Goal: Information Seeking & Learning: Learn about a topic

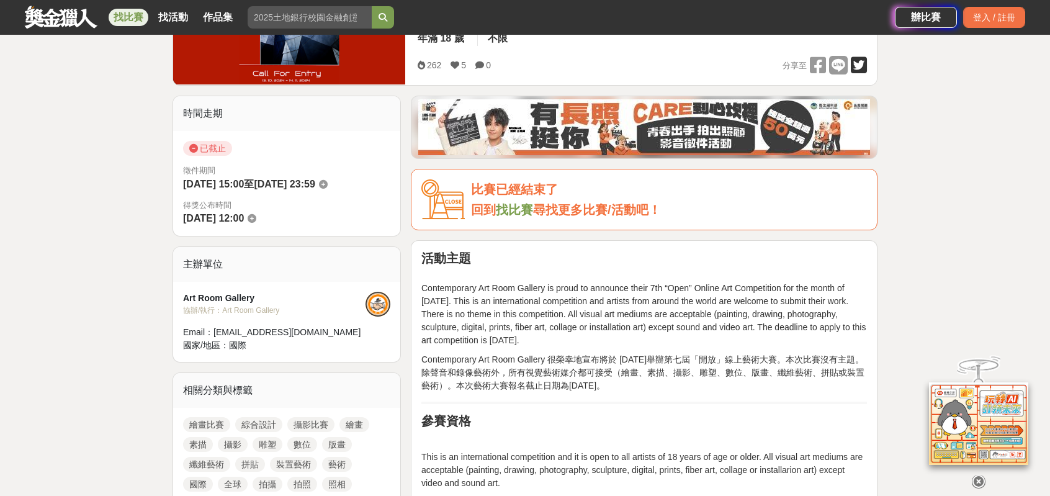
scroll to position [331, 0]
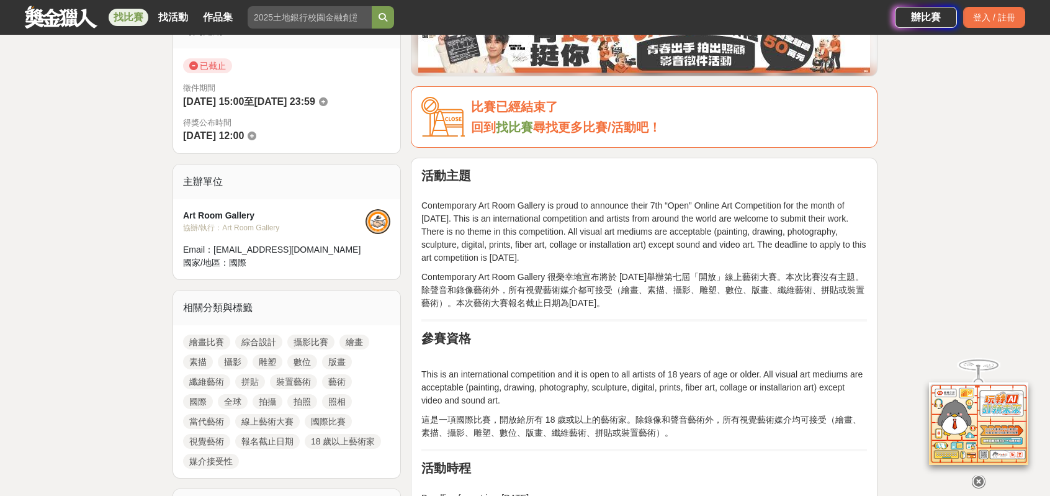
click at [190, 400] on link "國際" at bounding box center [198, 401] width 30 height 15
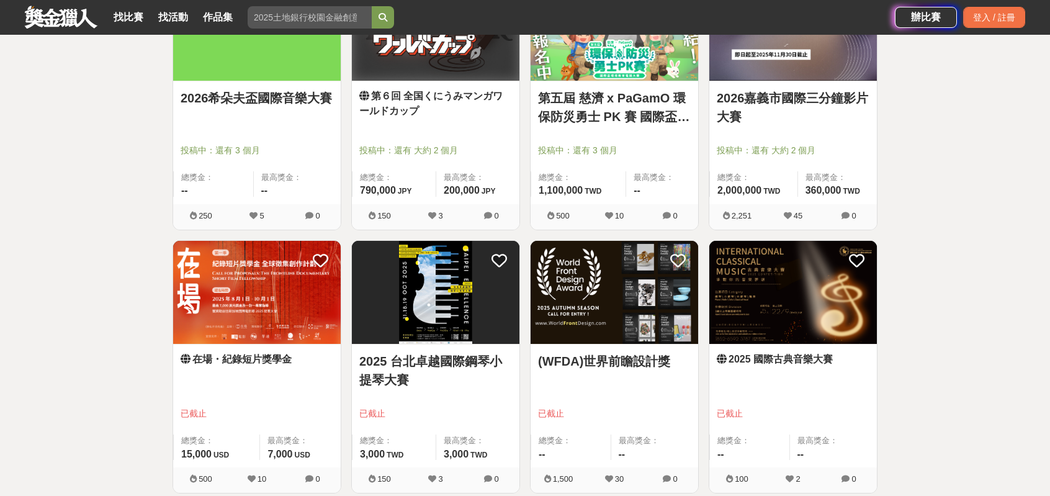
scroll to position [1117, 0]
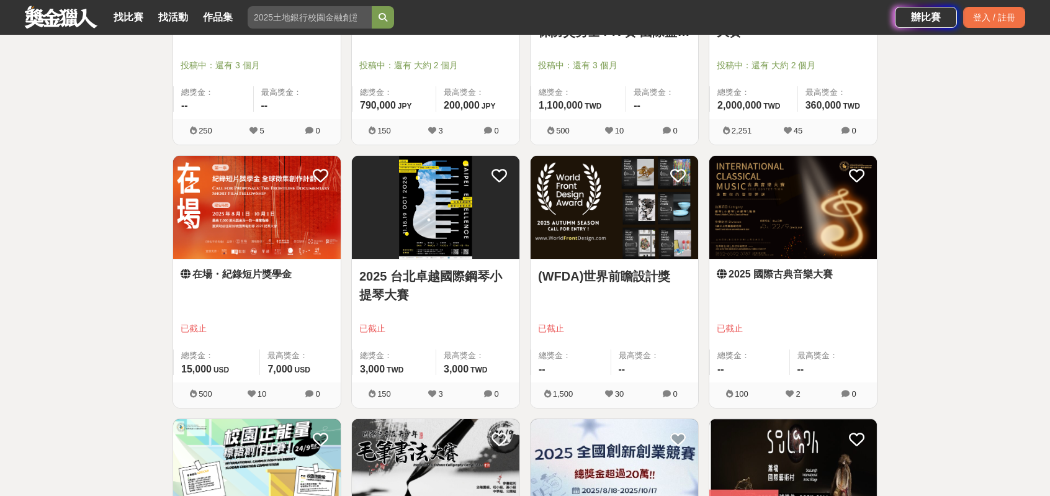
click at [592, 287] on div "(WFDA)世界前瞻設計獎 已截止 總獎金： -- 最高獎金： --" at bounding box center [614, 320] width 168 height 123
click at [679, 184] on icon at bounding box center [678, 176] width 16 height 16
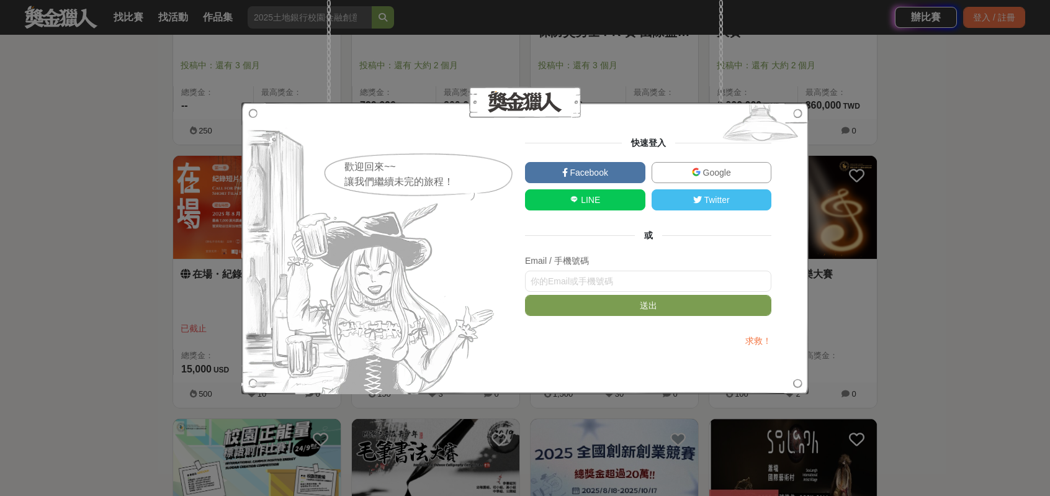
click at [588, 199] on span "LINE" at bounding box center [589, 200] width 22 height 10
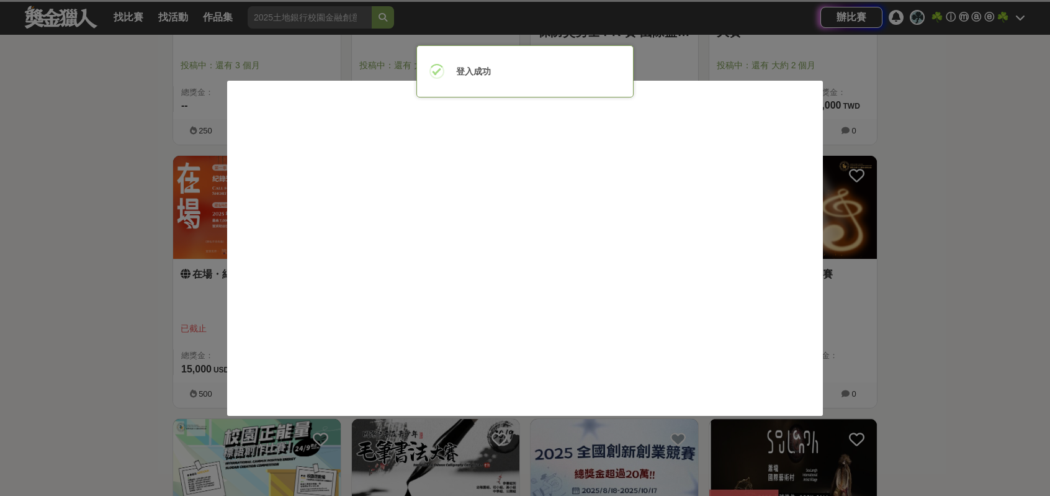
click at [932, 220] on div at bounding box center [525, 248] width 1050 height 496
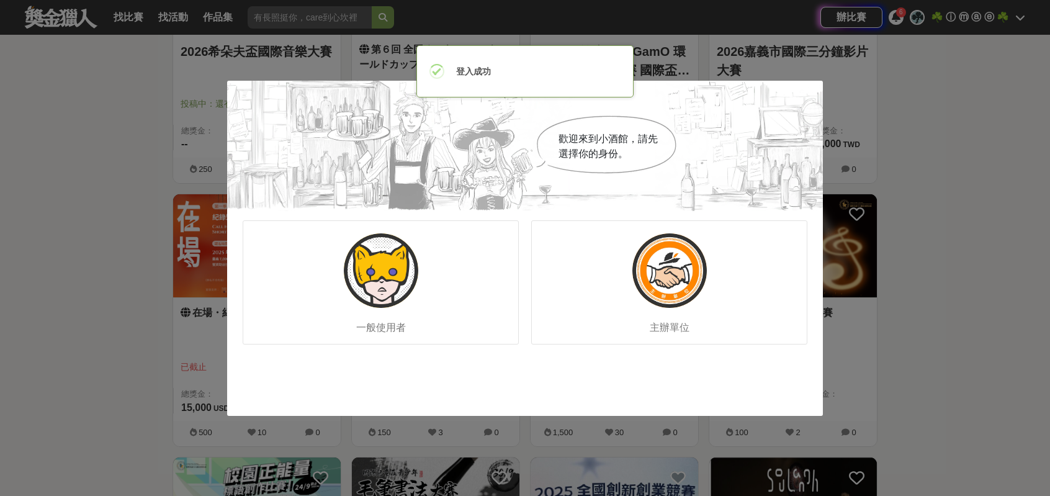
scroll to position [1075, 0]
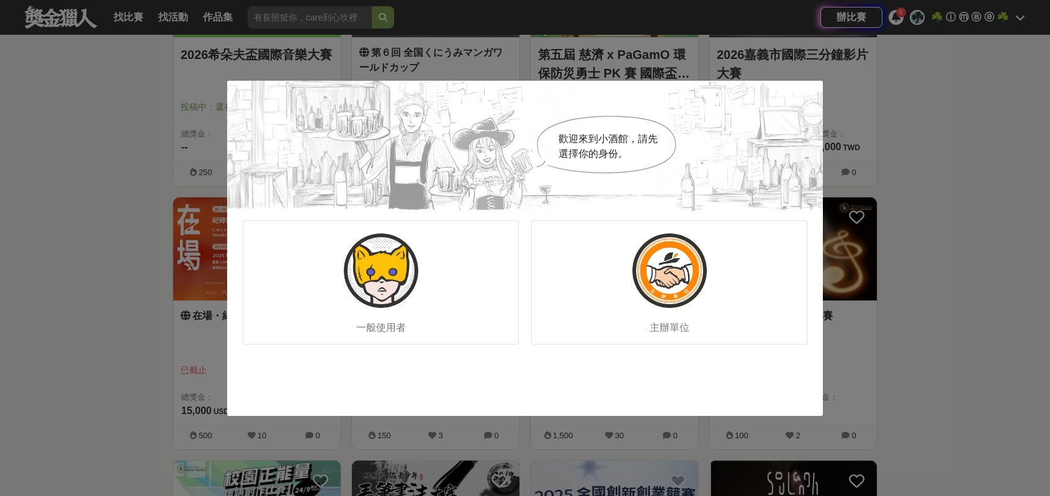
click at [63, 128] on div "歡迎來到小酒館，請先選擇你的身份。 一般使用者 主辦單位" at bounding box center [525, 248] width 1050 height 496
click at [369, 267] on img at bounding box center [381, 270] width 74 height 74
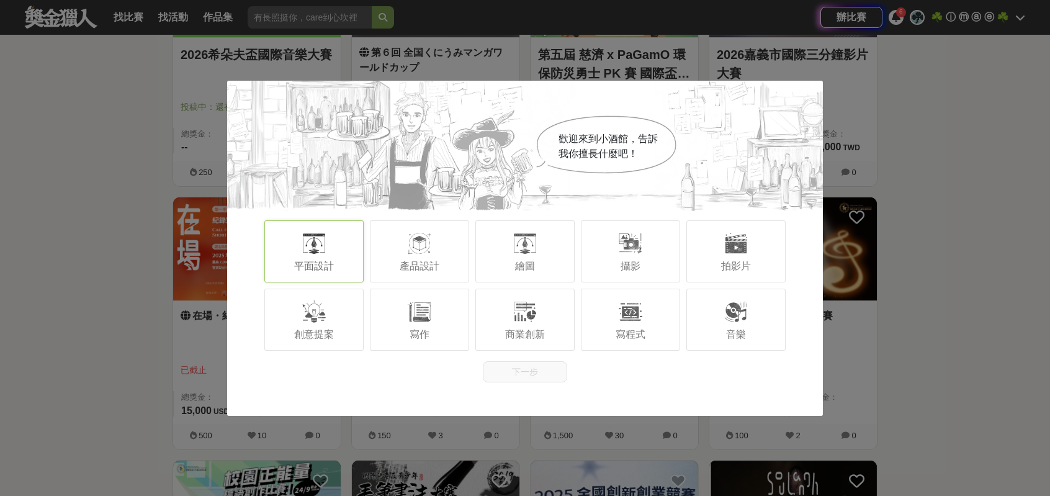
click at [305, 259] on div "平面設計" at bounding box center [313, 251] width 99 height 62
click at [521, 357] on div "平面設計 產品設計 繪圖 攝影 拍影片 創意提案 寫作 商業創新 寫程式 音樂" at bounding box center [525, 285] width 596 height 149
click at [530, 375] on button "下一步" at bounding box center [525, 371] width 84 height 21
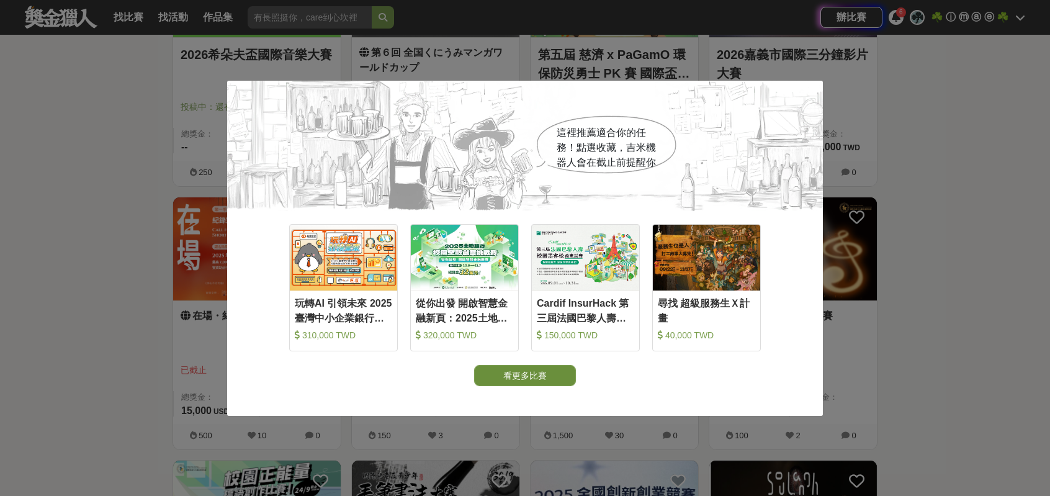
click at [561, 373] on button "看更多比賽" at bounding box center [525, 375] width 102 height 21
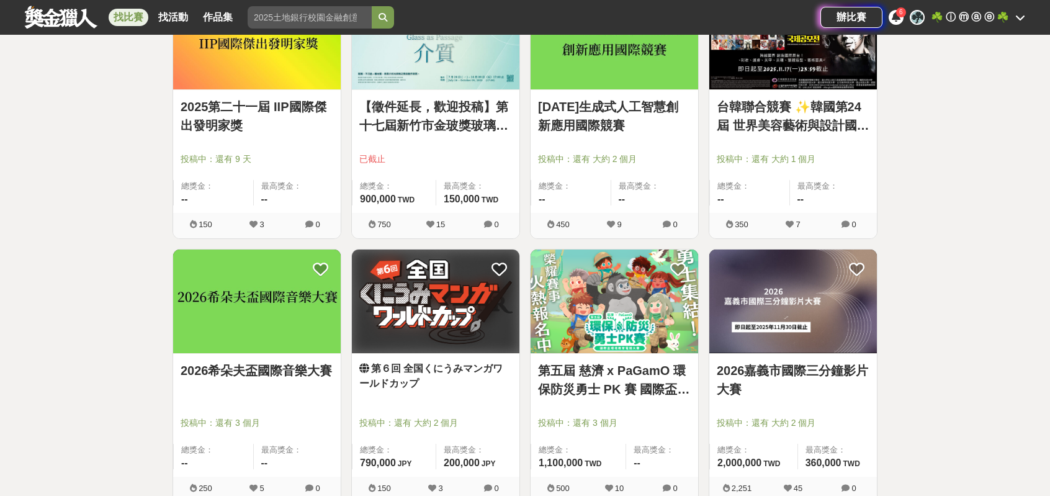
scroll to position [869, 0]
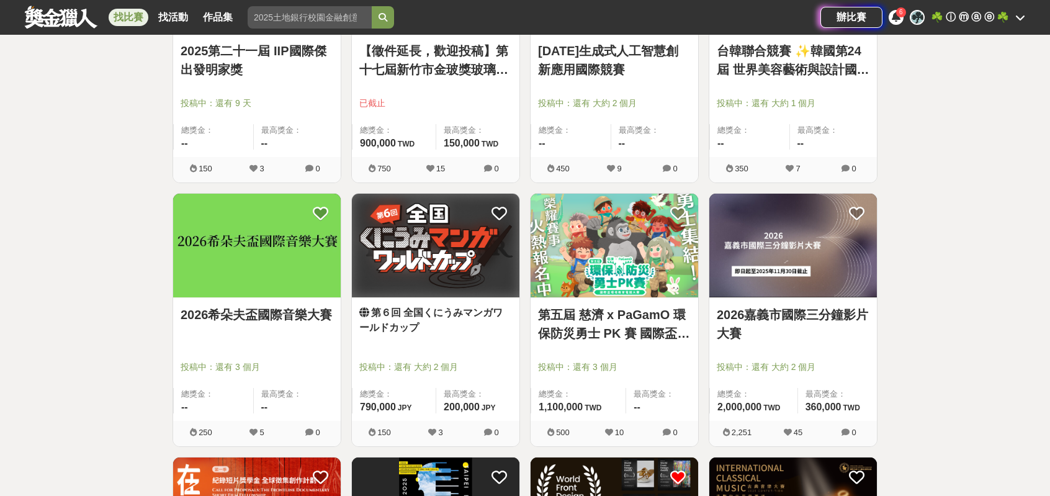
click at [457, 326] on link "第６回 全国くにうみマンガワールドカップ" at bounding box center [435, 320] width 153 height 30
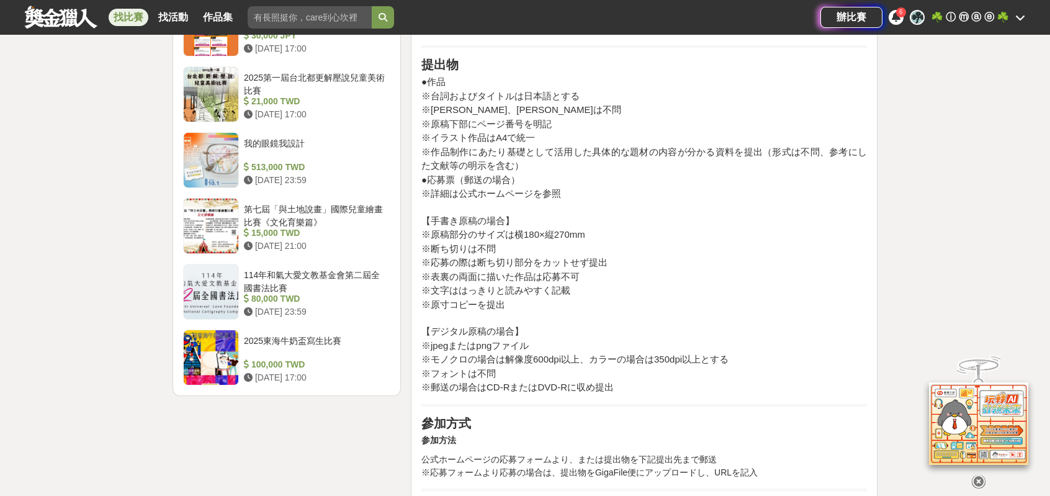
scroll to position [1447, 0]
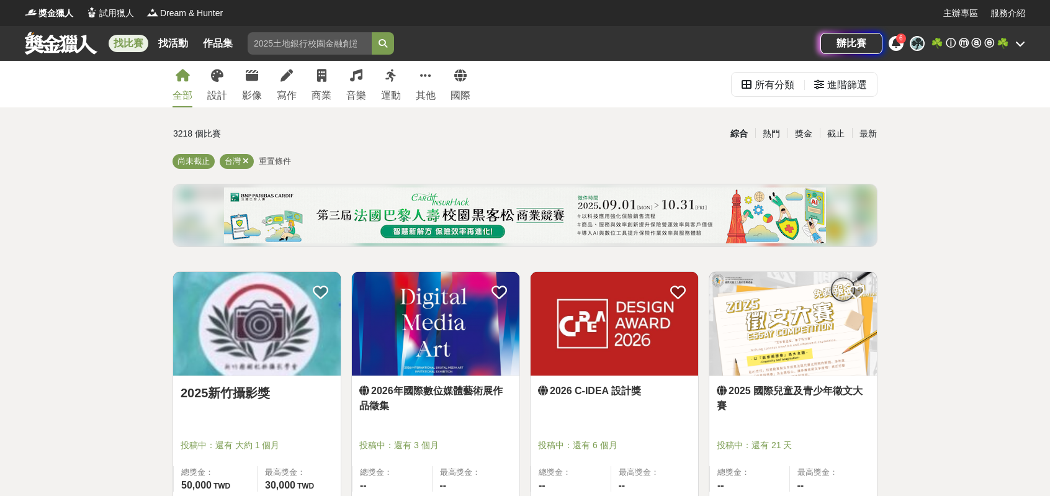
click at [891, 40] on icon at bounding box center [895, 43] width 9 height 10
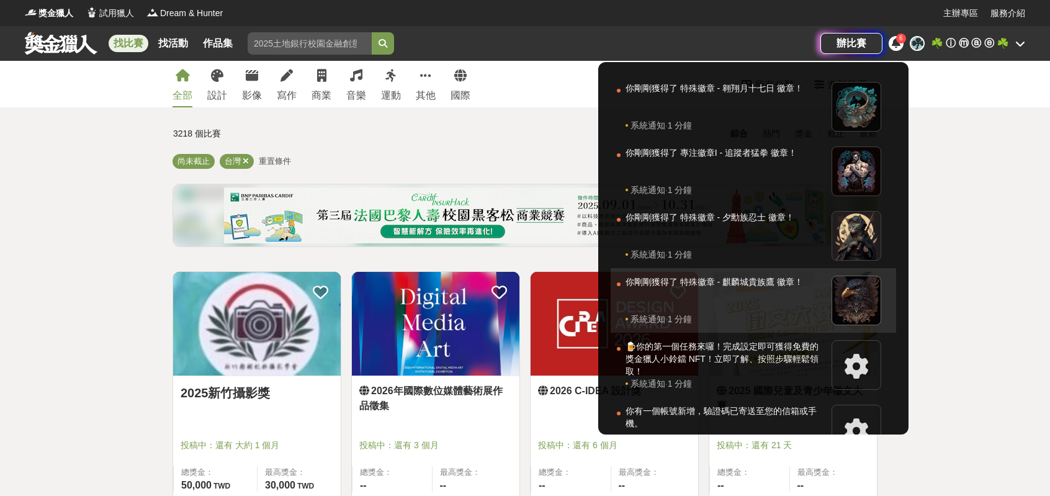
scroll to position [40, 0]
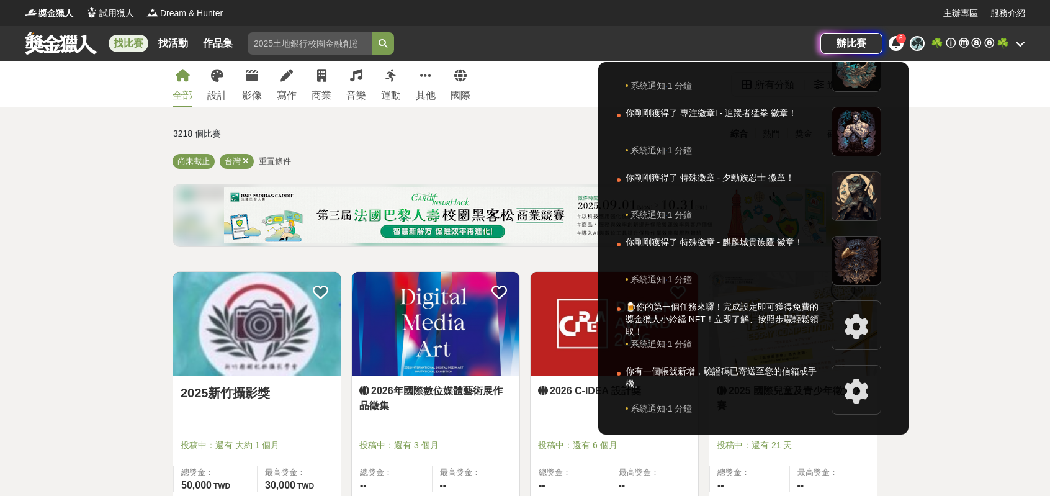
click at [957, 338] on div at bounding box center [525, 248] width 1050 height 496
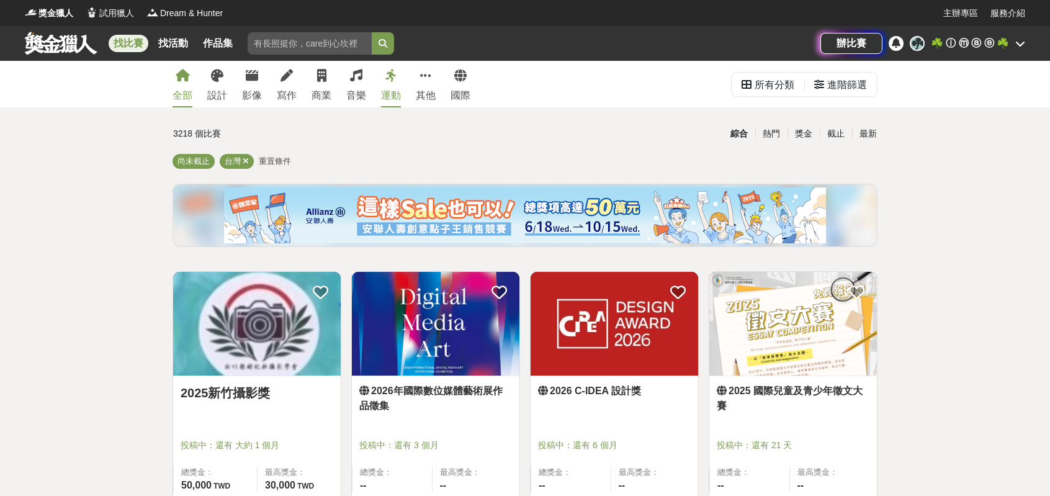
click at [384, 92] on div "運動" at bounding box center [391, 95] width 20 height 15
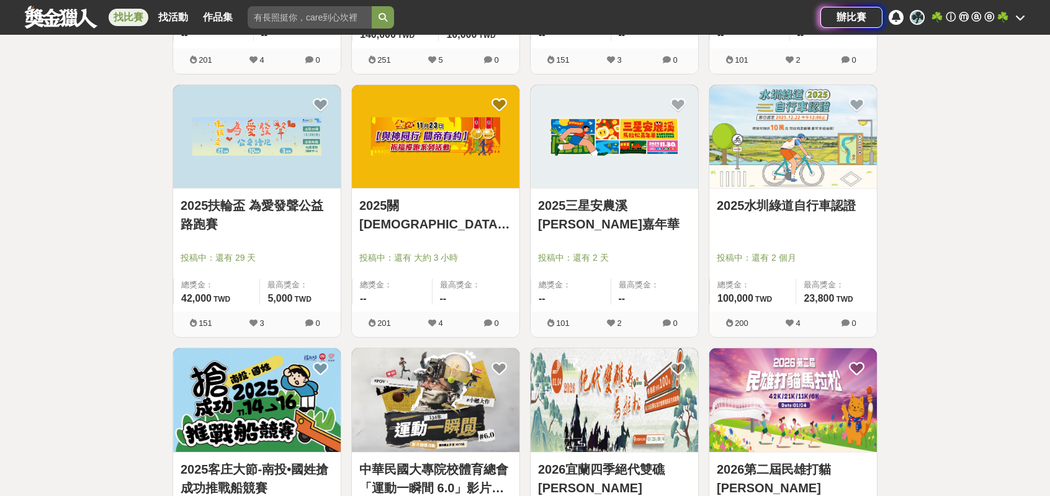
scroll to position [1365, 0]
